Goal: Information Seeking & Learning: Learn about a topic

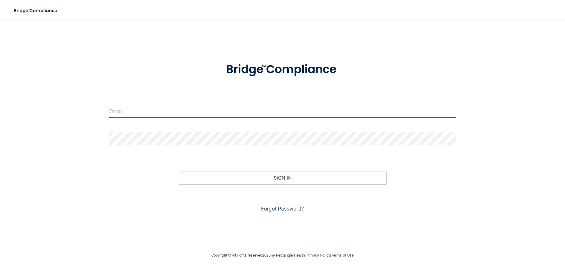
click at [172, 111] on input "email" at bounding box center [282, 110] width 347 height 13
type input "[EMAIL_ADDRESS][DOMAIN_NAME]"
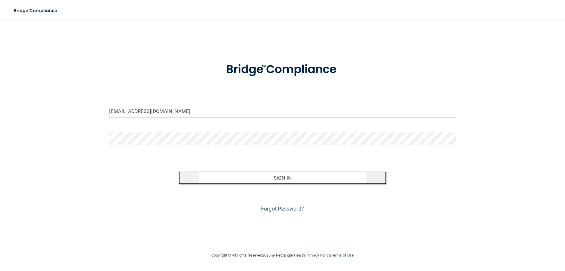
click at [263, 175] on button "Sign In" at bounding box center [283, 177] width 208 height 13
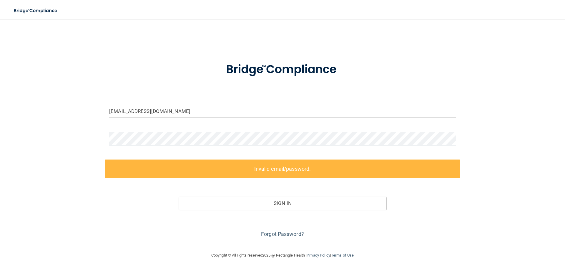
click at [97, 137] on div "[EMAIL_ADDRESS][DOMAIN_NAME] Invalid email/password. You don't have permission …" at bounding box center [283, 135] width 542 height 221
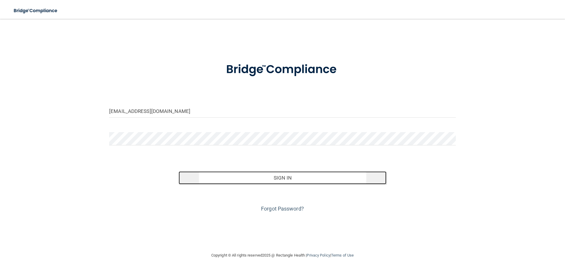
click at [256, 175] on button "Sign In" at bounding box center [283, 177] width 208 height 13
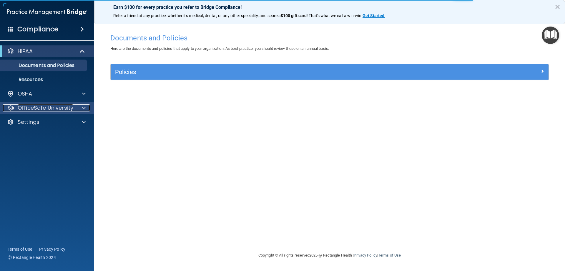
click at [84, 105] on span at bounding box center [84, 107] width 4 height 7
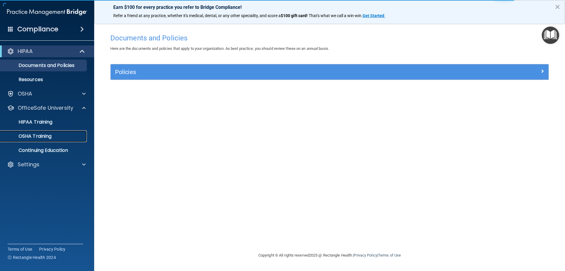
click at [51, 136] on p "OSHA Training" at bounding box center [28, 136] width 48 height 6
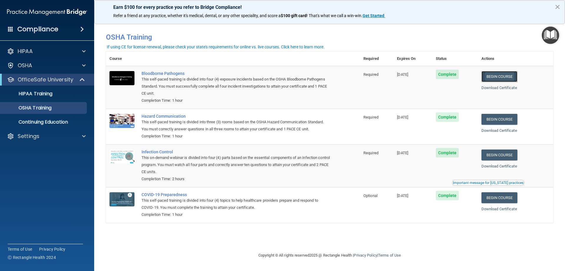
click at [496, 76] on link "Begin Course" at bounding box center [500, 76] width 36 height 11
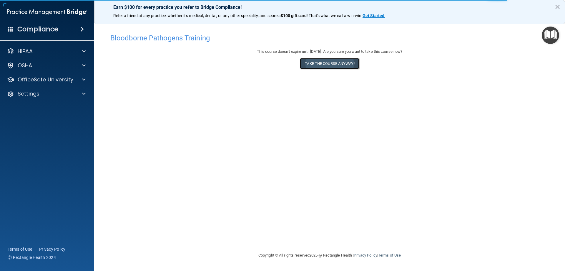
click at [331, 64] on button "Take the course anyway!" at bounding box center [329, 63] width 59 height 11
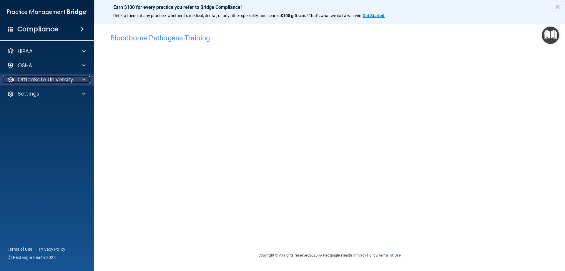
click at [53, 82] on p "OfficeSafe University" at bounding box center [46, 79] width 56 height 7
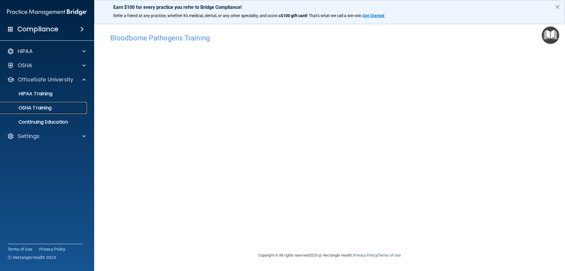
click at [51, 108] on p "OSHA Training" at bounding box center [28, 108] width 48 height 6
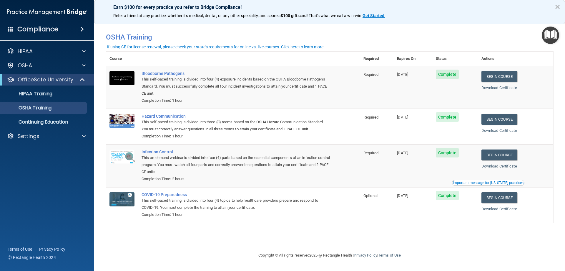
click at [558, 7] on button "×" at bounding box center [558, 6] width 6 height 9
